Goal: Task Accomplishment & Management: Manage account settings

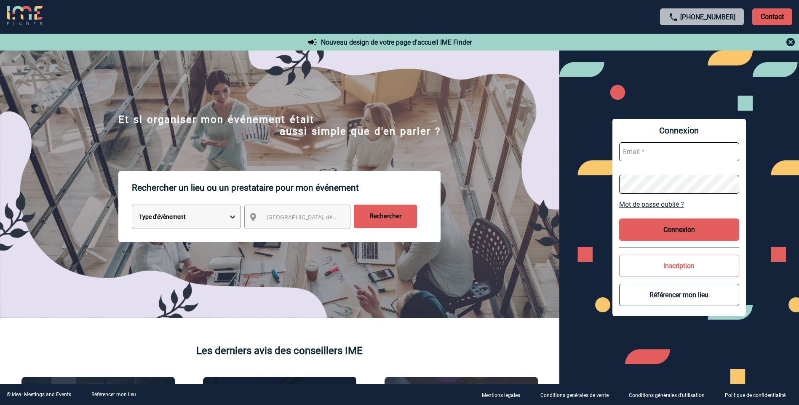
type input "h1549-sb2@accor.com"
click at [679, 231] on button "Connexion" at bounding box center [679, 230] width 120 height 22
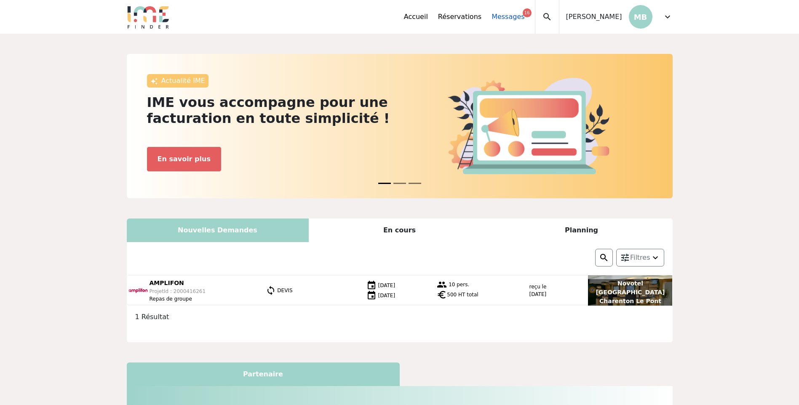
click at [499, 18] on link "Messages 16" at bounding box center [507, 17] width 33 height 10
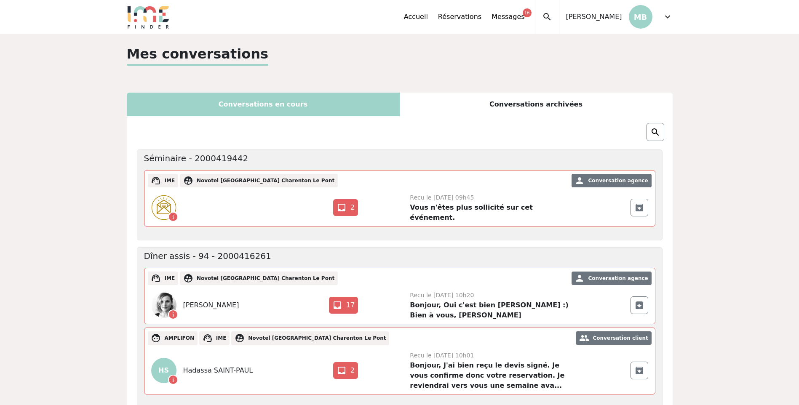
click at [668, 17] on span "expand_more" at bounding box center [667, 17] width 10 height 10
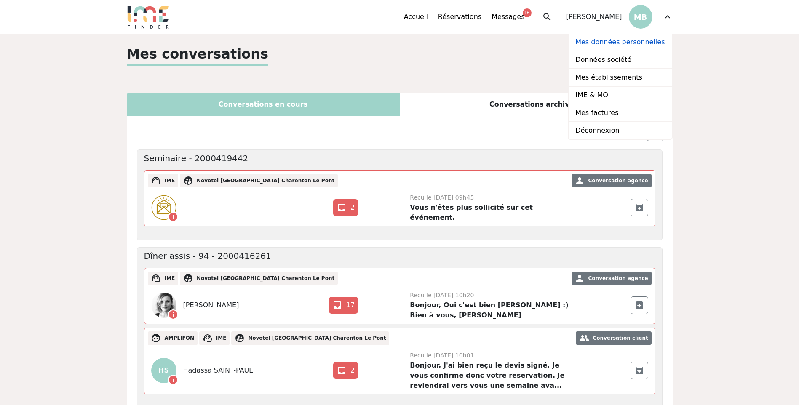
click at [632, 45] on link "Mes données personnelles" at bounding box center [620, 43] width 103 height 18
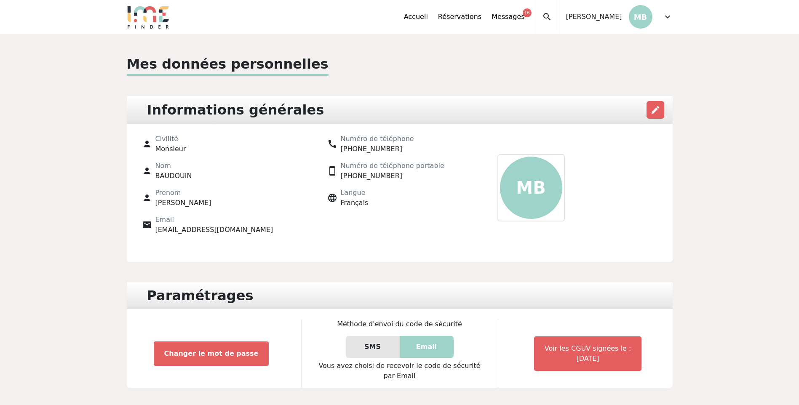
click at [665, 16] on span "expand_more" at bounding box center [667, 17] width 10 height 10
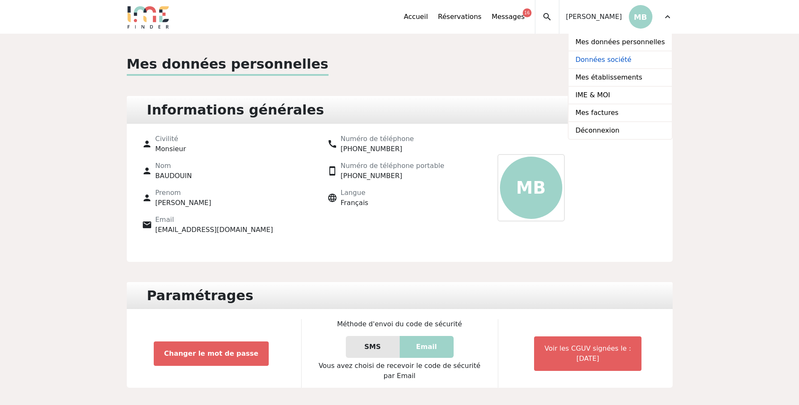
click at [619, 63] on link "Données société" at bounding box center [620, 60] width 103 height 18
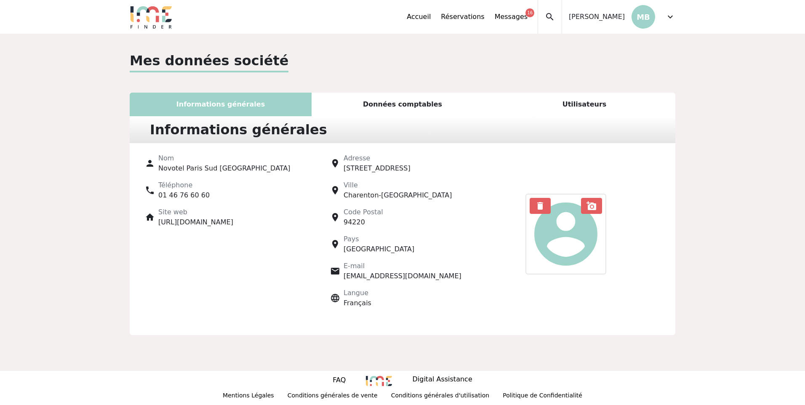
click at [666, 17] on span "expand_more" at bounding box center [670, 17] width 10 height 10
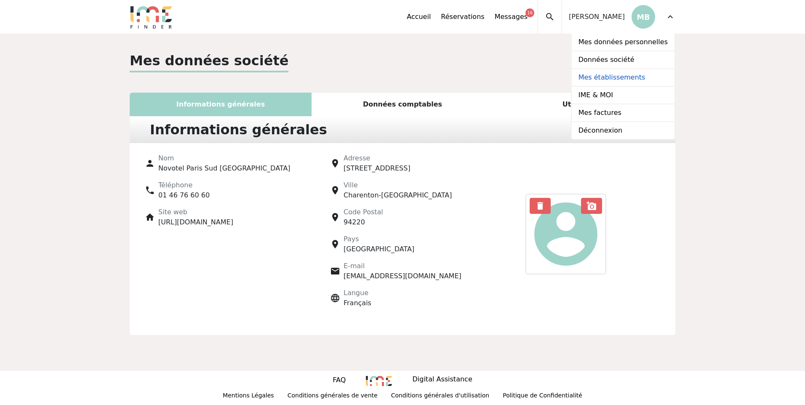
click at [633, 75] on link "Mes établissements" at bounding box center [623, 78] width 103 height 18
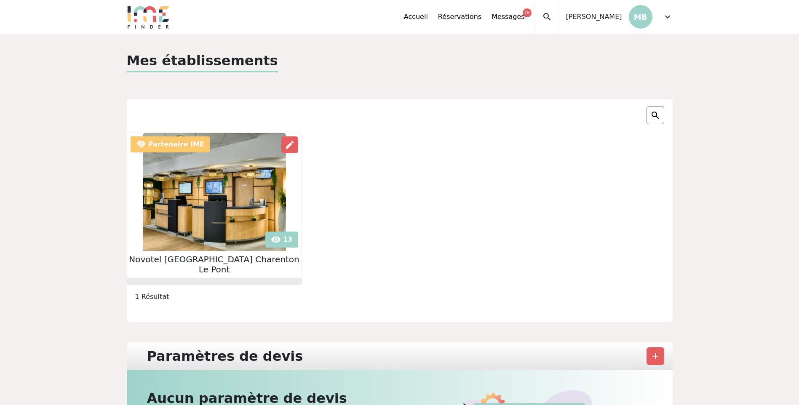
click at [666, 21] on span "expand_more" at bounding box center [667, 17] width 10 height 10
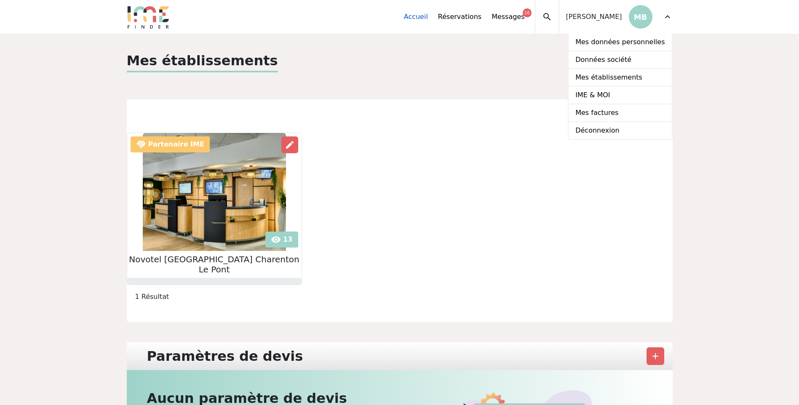
click at [426, 20] on link "Accueil" at bounding box center [416, 17] width 24 height 10
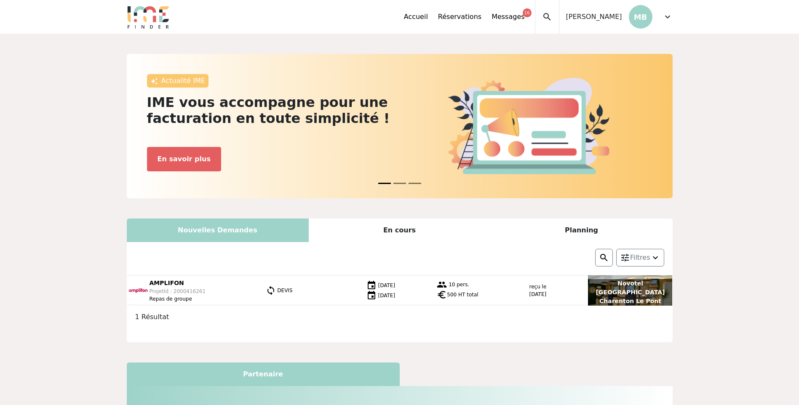
click at [665, 18] on span "expand_more" at bounding box center [667, 17] width 10 height 10
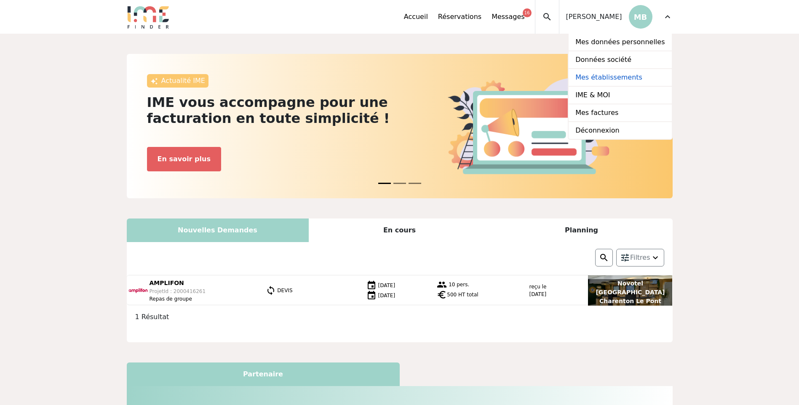
click at [625, 77] on link "Mes établissements" at bounding box center [620, 78] width 103 height 18
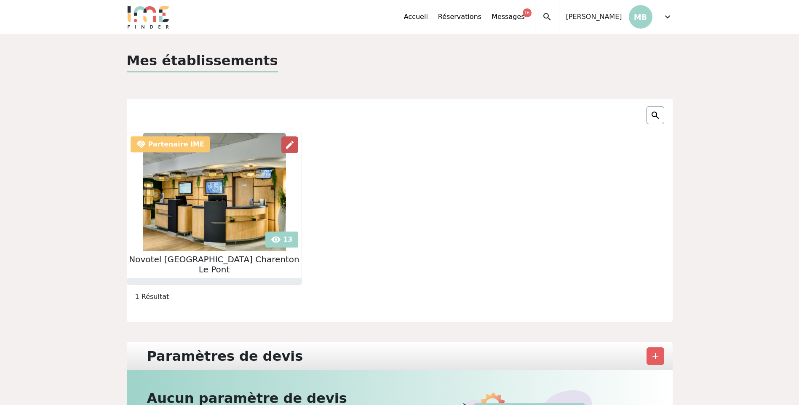
click at [281, 140] on div "edit" at bounding box center [289, 144] width 17 height 17
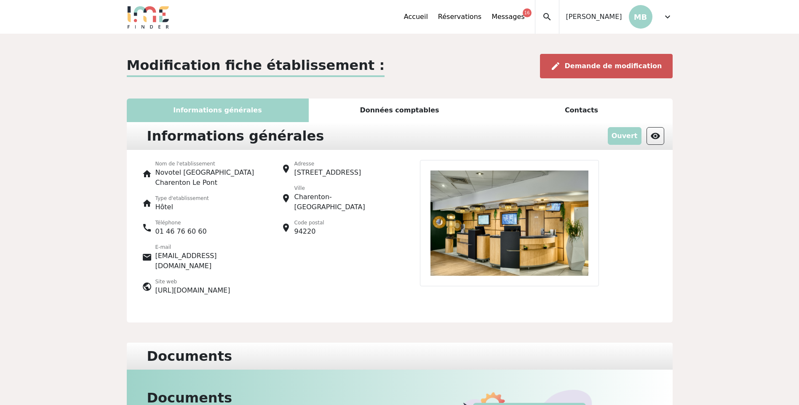
click at [561, 66] on span "edit" at bounding box center [555, 66] width 10 height 10
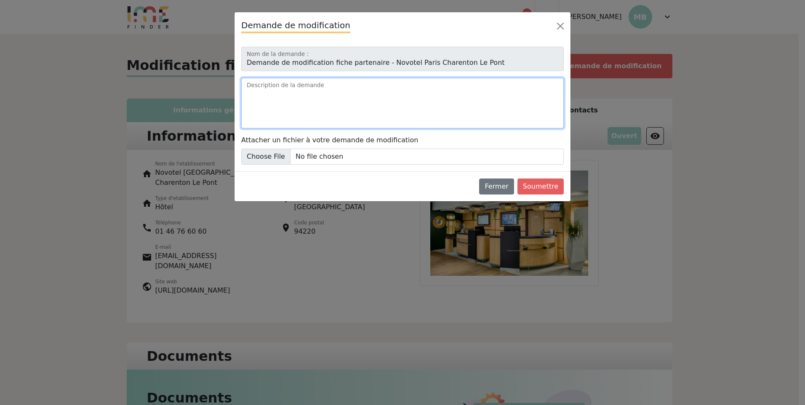
click at [333, 88] on textarea "Description de la demande" at bounding box center [402, 103] width 323 height 51
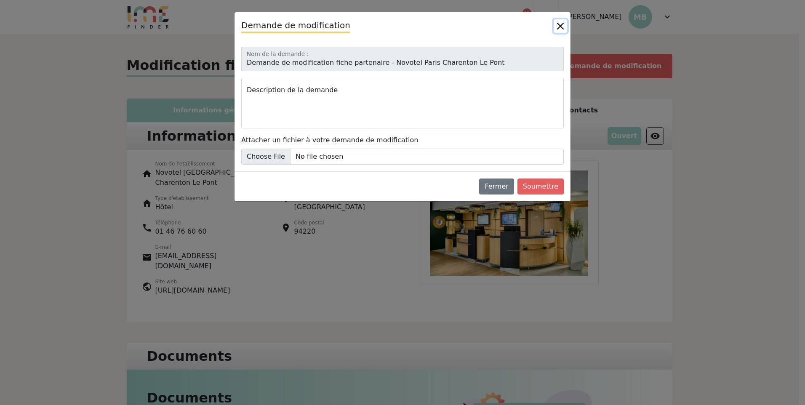
click at [556, 27] on button "Close" at bounding box center [560, 25] width 13 height 13
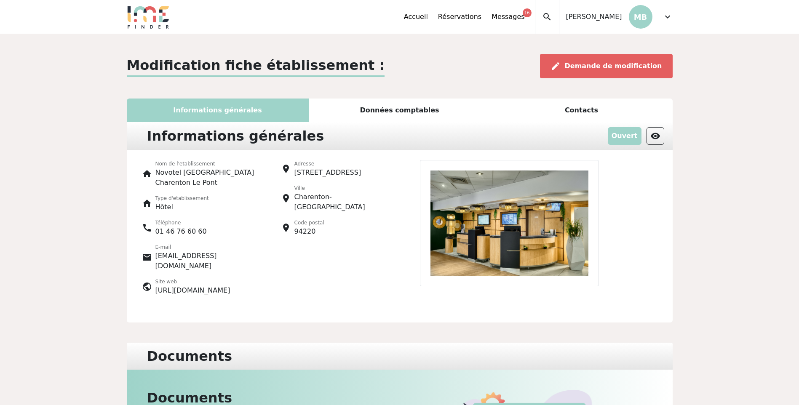
click at [518, 215] on img at bounding box center [509, 223] width 179 height 126
click at [651, 135] on span "visibility" at bounding box center [655, 136] width 10 height 10
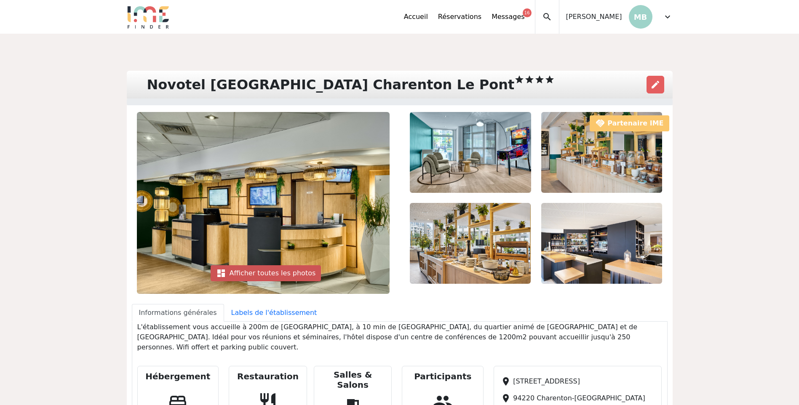
click at [248, 272] on div "dashboard Afficher toutes les photos" at bounding box center [266, 273] width 111 height 16
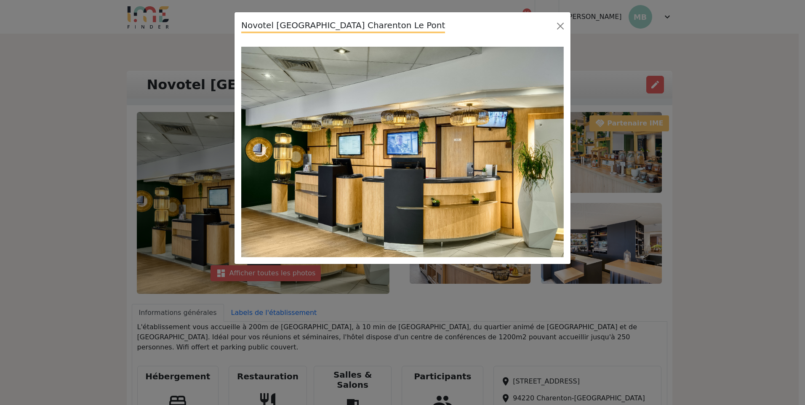
click at [553, 22] on div "Novotel [GEOGRAPHIC_DATA] Charenton Le Pont" at bounding box center [403, 26] width 336 height 28
click at [557, 25] on button "Close" at bounding box center [560, 25] width 13 height 13
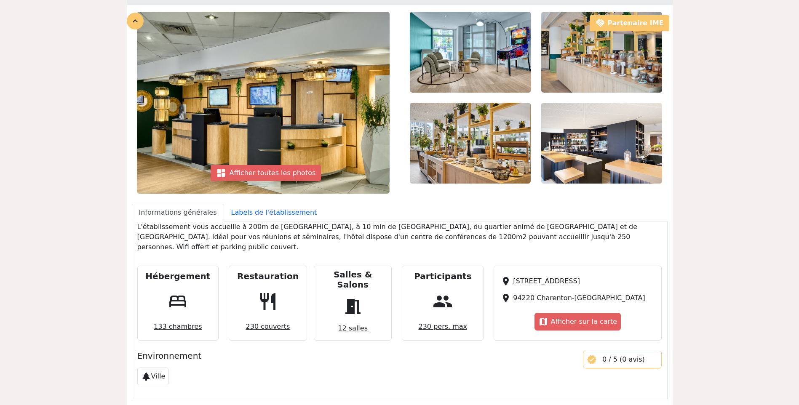
scroll to position [84, 0]
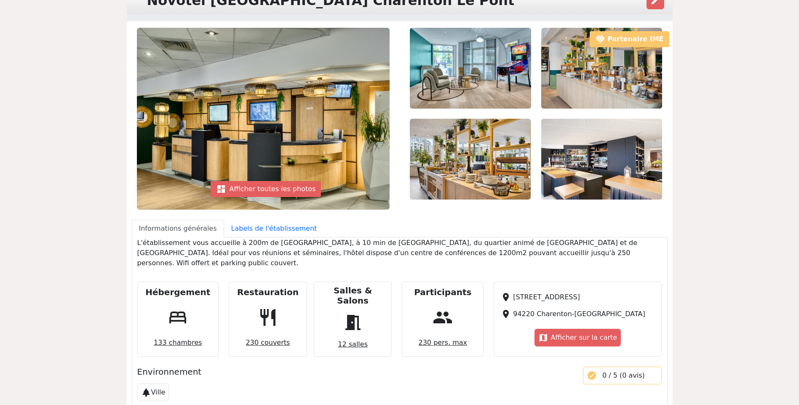
click at [592, 176] on img at bounding box center [601, 159] width 121 height 81
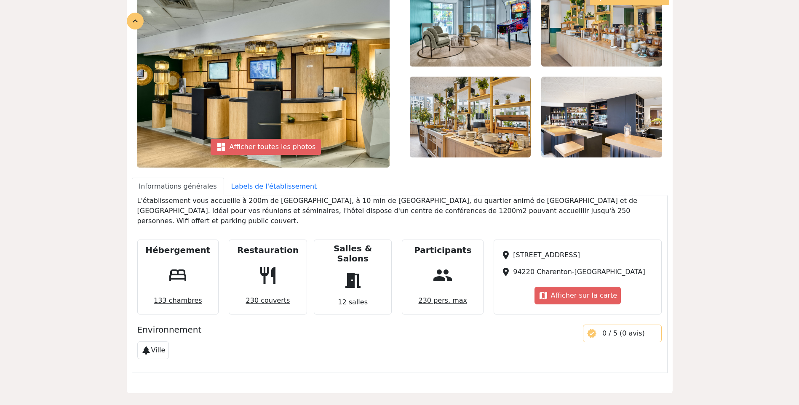
scroll to position [211, 0]
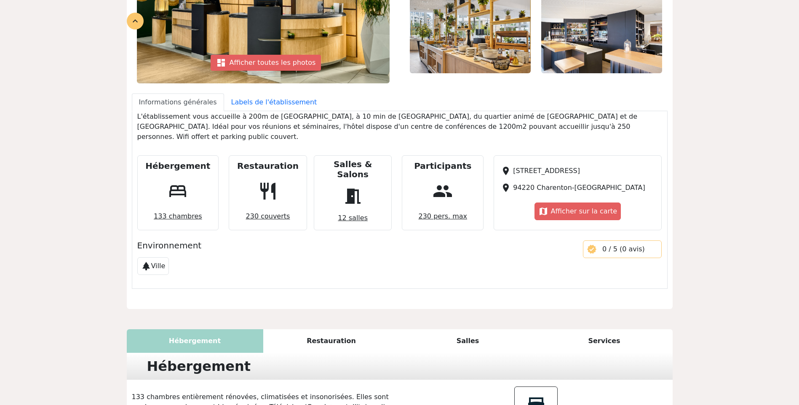
click at [340, 329] on div "Restauration" at bounding box center [331, 341] width 136 height 24
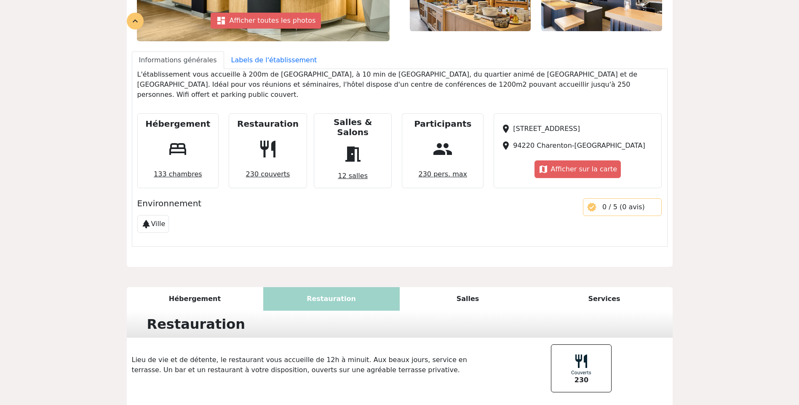
click at [470, 287] on div "Salles" at bounding box center [468, 299] width 136 height 24
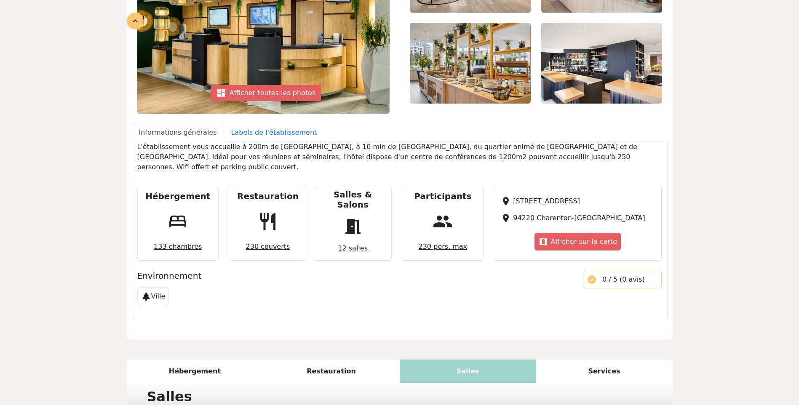
scroll to position [80, 0]
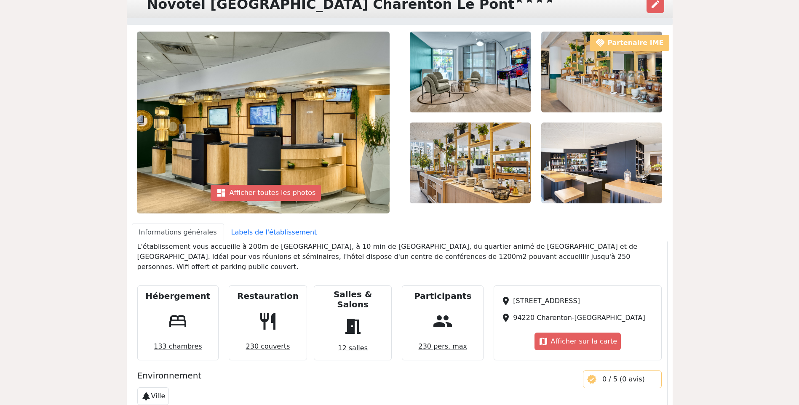
click at [576, 173] on img at bounding box center [601, 163] width 121 height 81
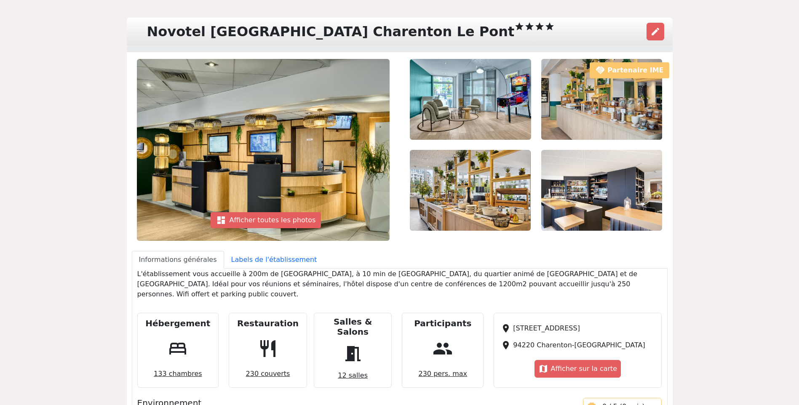
scroll to position [38, 0]
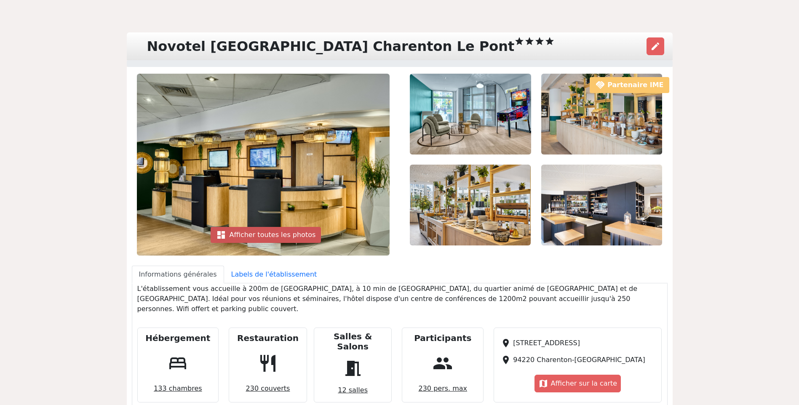
click at [301, 233] on div "dashboard Afficher toutes les photos" at bounding box center [266, 235] width 111 height 16
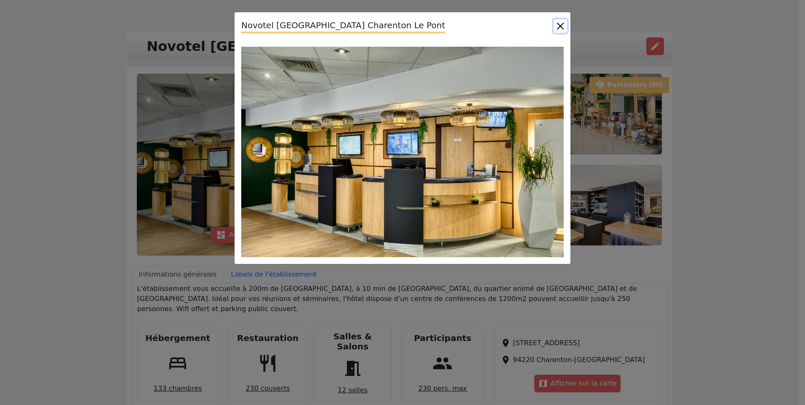
click at [559, 25] on button "Close" at bounding box center [560, 25] width 13 height 13
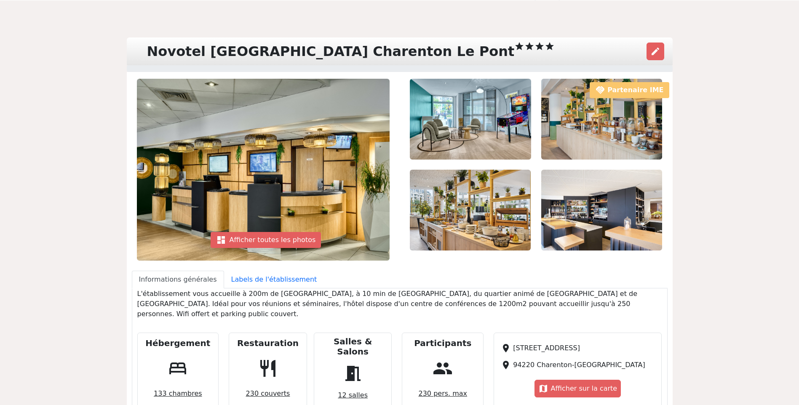
scroll to position [0, 0]
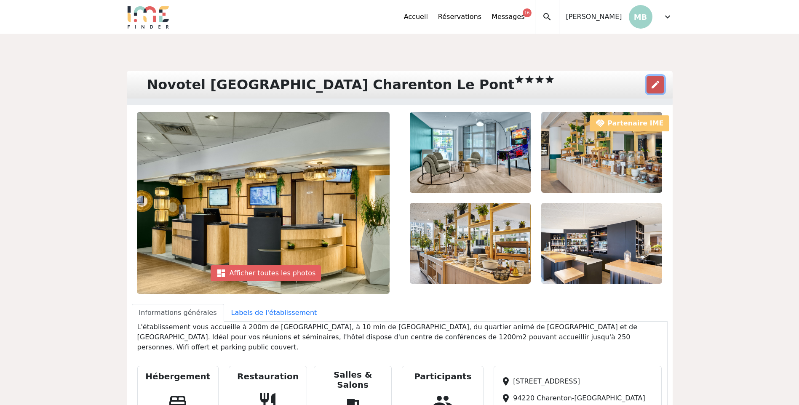
click at [660, 86] on span "edit" at bounding box center [655, 85] width 10 height 10
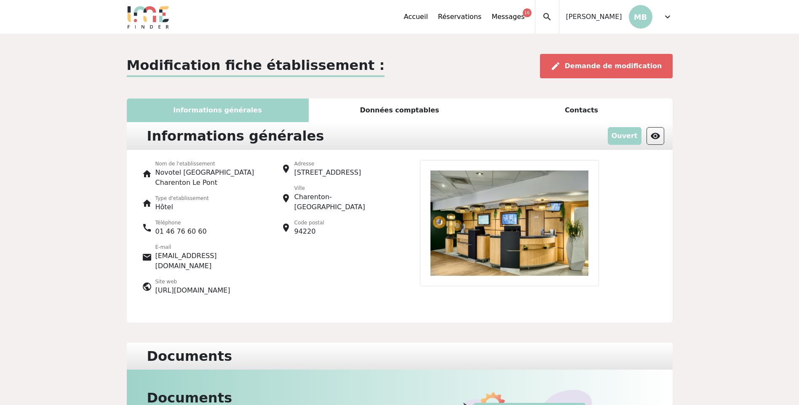
click at [552, 226] on img at bounding box center [509, 223] width 179 height 126
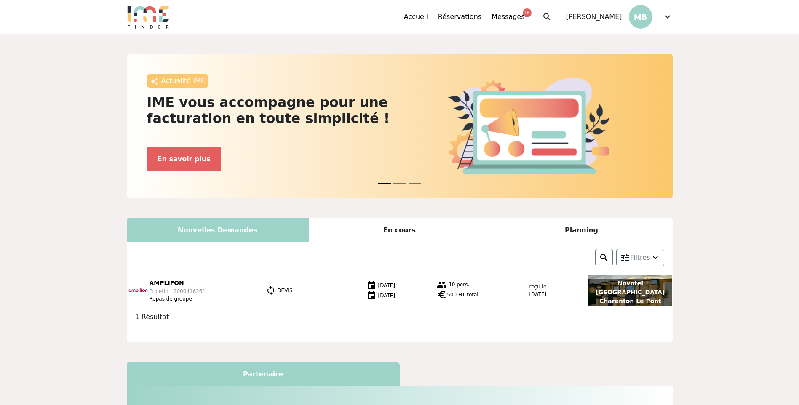
click at [638, 290] on p "Novotel [GEOGRAPHIC_DATA] Charenton Le Pont" at bounding box center [630, 292] width 84 height 27
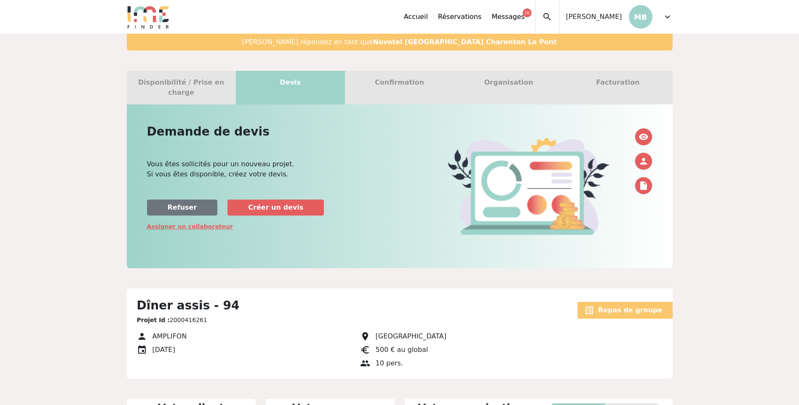
scroll to position [177, 0]
click at [422, 73] on div "Confirmation" at bounding box center [399, 88] width 109 height 34
click at [405, 80] on div "Confirmation" at bounding box center [399, 88] width 109 height 34
click at [648, 156] on span "person" at bounding box center [643, 161] width 10 height 10
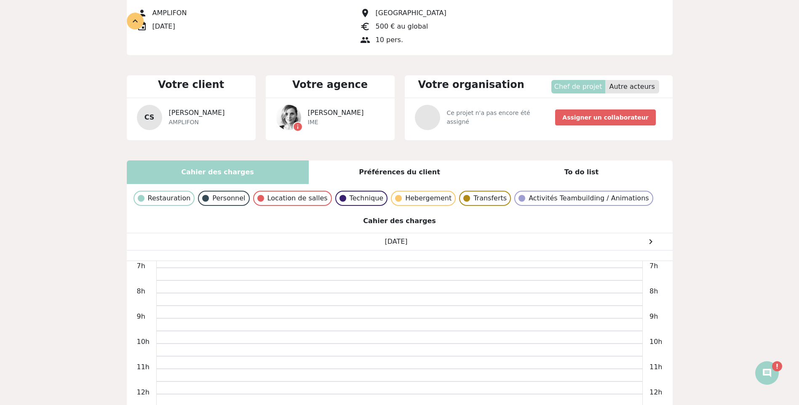
scroll to position [74, 0]
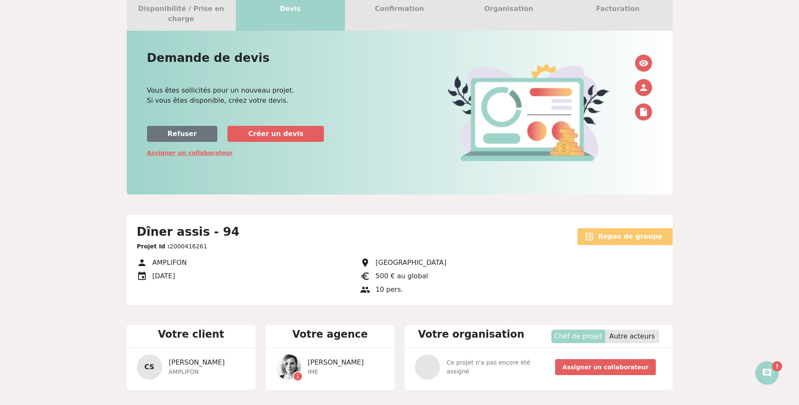
click at [645, 58] on span "visibility" at bounding box center [643, 63] width 10 height 10
click at [645, 109] on link "insert_drive_file" at bounding box center [644, 112] width 18 height 18
click at [645, 107] on span "insert_drive_file" at bounding box center [643, 112] width 10 height 10
